Goal: Transaction & Acquisition: Purchase product/service

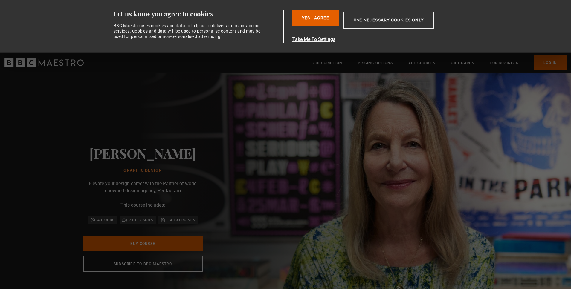
click at [285, 183] on div "Paula Scher Graphic Design Elevate your design career with the Partner of world…" at bounding box center [142, 208] width 285 height 271
click at [329, 20] on button "Yes I Agree" at bounding box center [315, 18] width 46 height 17
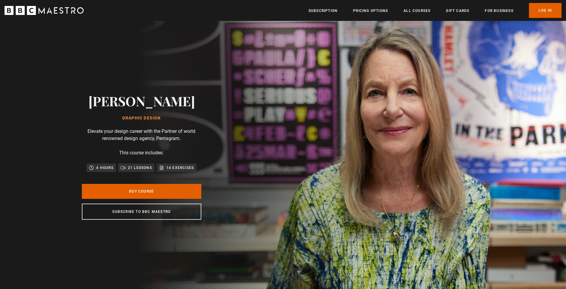
click at [147, 116] on h1 "Graphic Design" at bounding box center [141, 118] width 107 height 5
click at [150, 188] on link "Buy Course" at bounding box center [142, 191] width 120 height 15
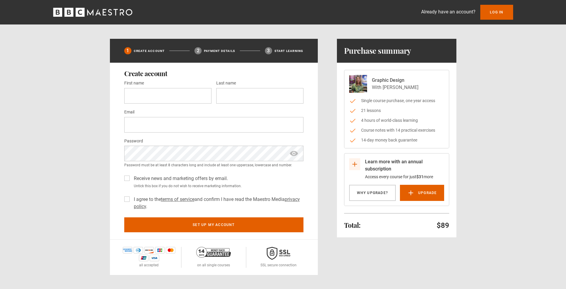
click at [398, 165] on p "Learn more with an annual subscription" at bounding box center [404, 165] width 79 height 14
click at [393, 116] on ul "Single course purchase, one year access 21 lessons 4 hours of world-class learn…" at bounding box center [396, 121] width 95 height 46
click at [391, 86] on p "With Paula Scher" at bounding box center [395, 87] width 47 height 7
click at [388, 102] on li "Single course purchase, one year access" at bounding box center [396, 101] width 95 height 6
click at [370, 106] on ul "Single course purchase, one year access 21 lessons 4 hours of world-class learn…" at bounding box center [396, 121] width 95 height 46
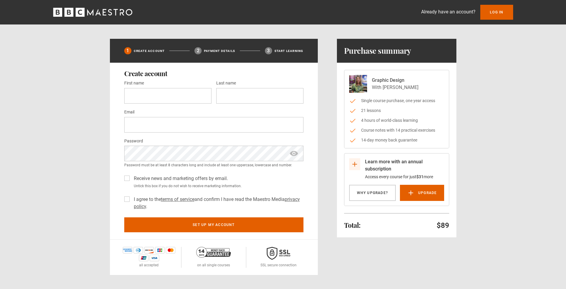
drag, startPoint x: 367, startPoint y: 117, endPoint x: 367, endPoint y: 123, distance: 5.8
click at [367, 123] on ul "Single course purchase, one year access 21 lessons 4 hours of world-class learn…" at bounding box center [396, 121] width 95 height 46
click at [378, 134] on ul "Single course purchase, one year access 21 lessons 4 hours of world-class learn…" at bounding box center [396, 121] width 95 height 46
drag, startPoint x: 395, startPoint y: 84, endPoint x: 397, endPoint y: 82, distance: 3.4
click at [395, 83] on div "Graphic Design With Paula Scher" at bounding box center [395, 84] width 47 height 14
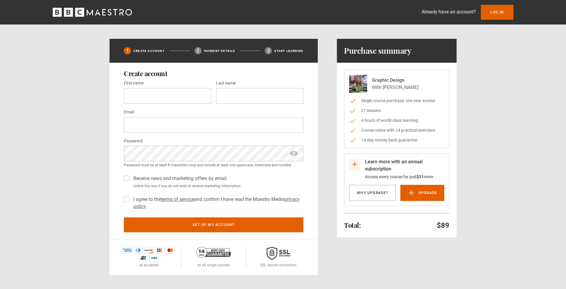
click at [402, 86] on p "With Paula Scher" at bounding box center [395, 87] width 47 height 7
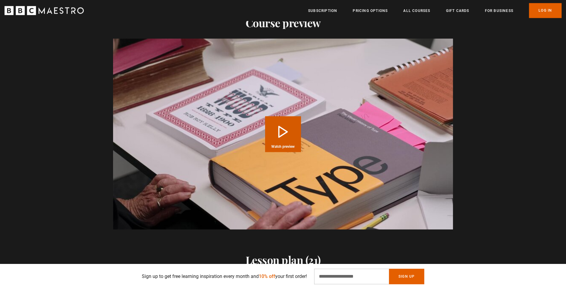
scroll to position [637, 0]
click at [287, 133] on button "Play Course overview for Graphic Design with [PERSON_NAME] Watch preview" at bounding box center [283, 135] width 36 height 36
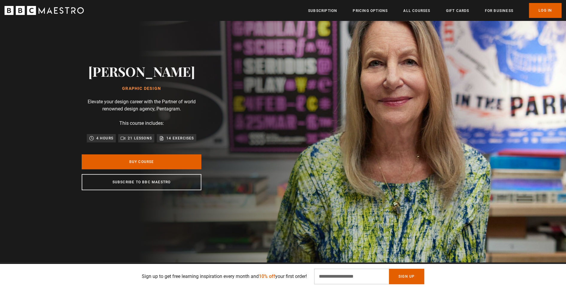
scroll to position [0, 0]
